Goal: Check status: Check status

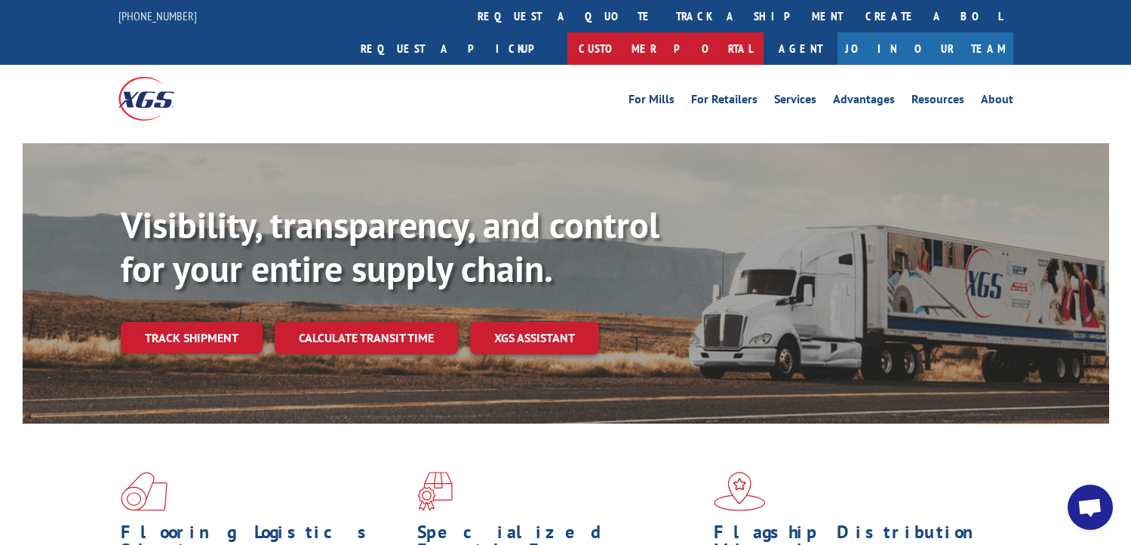
click at [764, 32] on link "Customer Portal" at bounding box center [665, 48] width 196 height 32
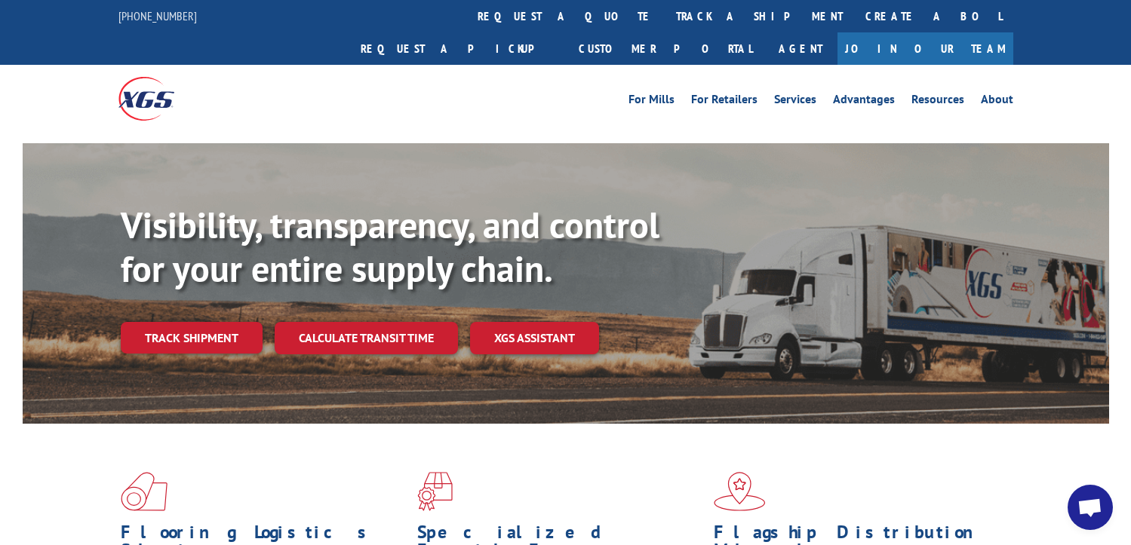
click at [157, 322] on link "Track shipment" at bounding box center [192, 338] width 142 height 32
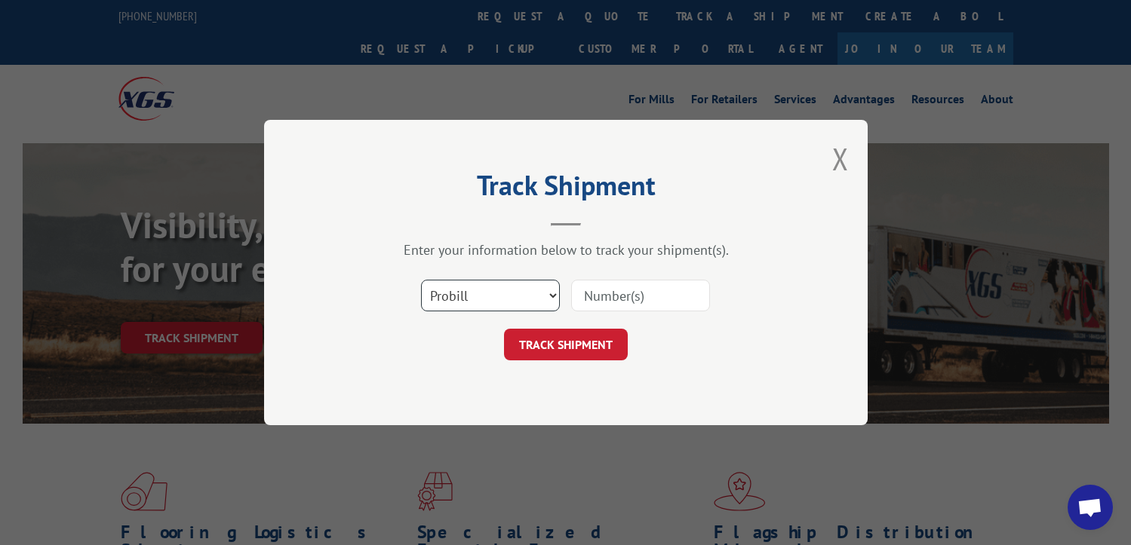
click at [512, 297] on select "Select category... Probill BOL PO" at bounding box center [490, 296] width 139 height 32
select select "bol"
click at [421, 280] on select "Select category... Probill BOL PO" at bounding box center [490, 296] width 139 height 32
click at [593, 291] on input at bounding box center [640, 296] width 139 height 32
type input "5120560"
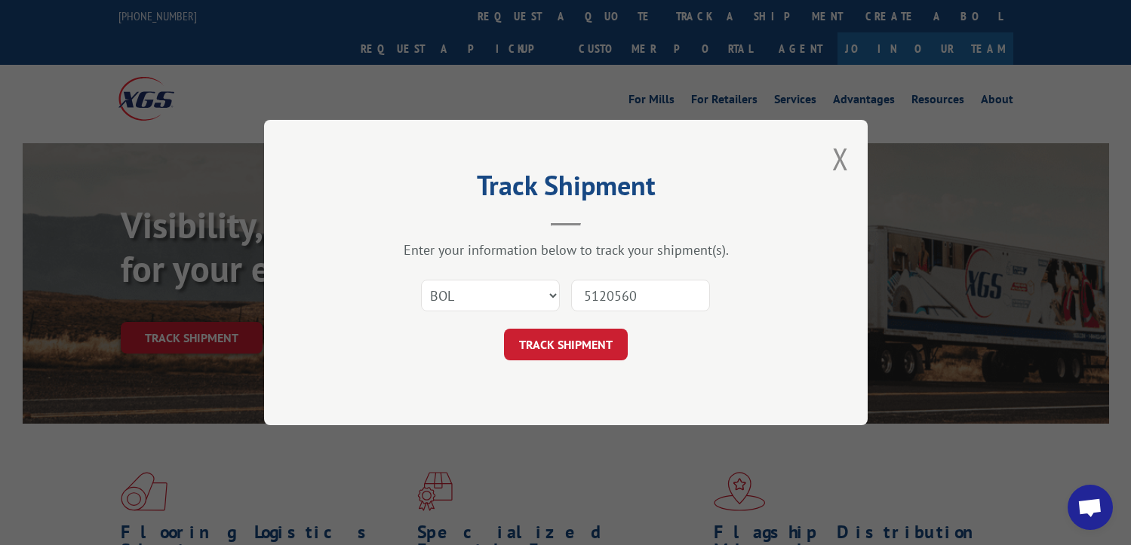
click button "TRACK SHIPMENT" at bounding box center [566, 345] width 124 height 32
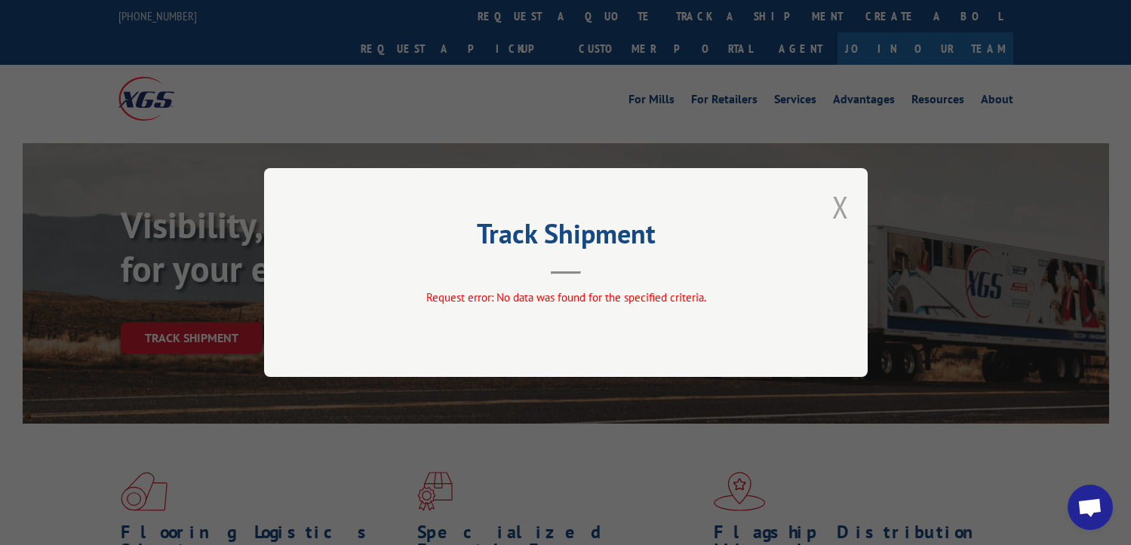
click at [838, 207] on button "Close modal" at bounding box center [840, 207] width 17 height 40
